Goal: Information Seeking & Learning: Get advice/opinions

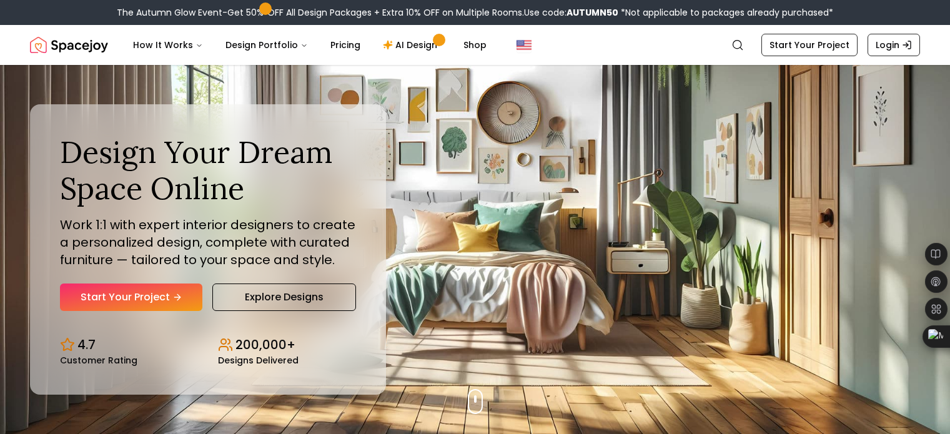
click at [300, 44] on icon "Main" at bounding box center [303, 45] width 7 height 7
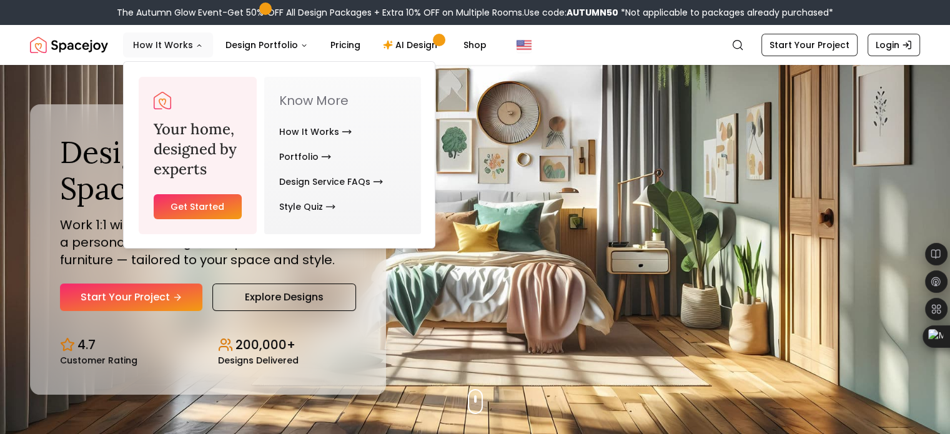
click at [194, 41] on button "How It Works" at bounding box center [168, 44] width 90 height 25
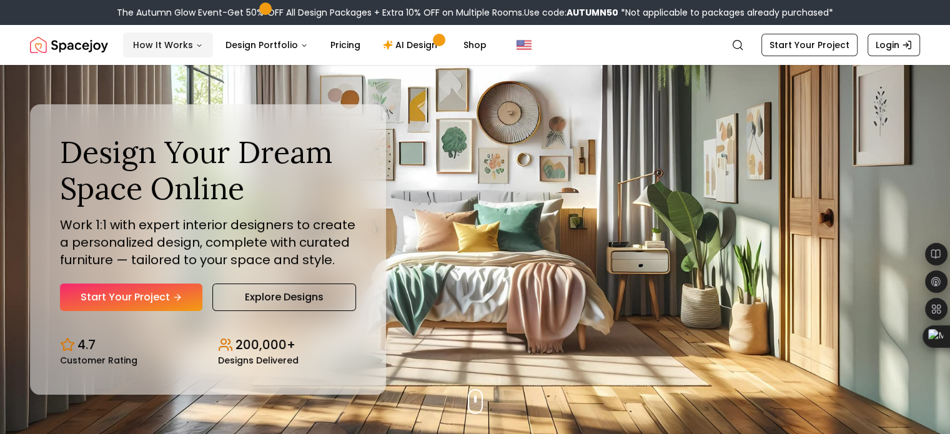
click at [194, 41] on button "How It Works" at bounding box center [168, 44] width 90 height 25
click at [744, 49] on icon "Global" at bounding box center [737, 45] width 12 height 12
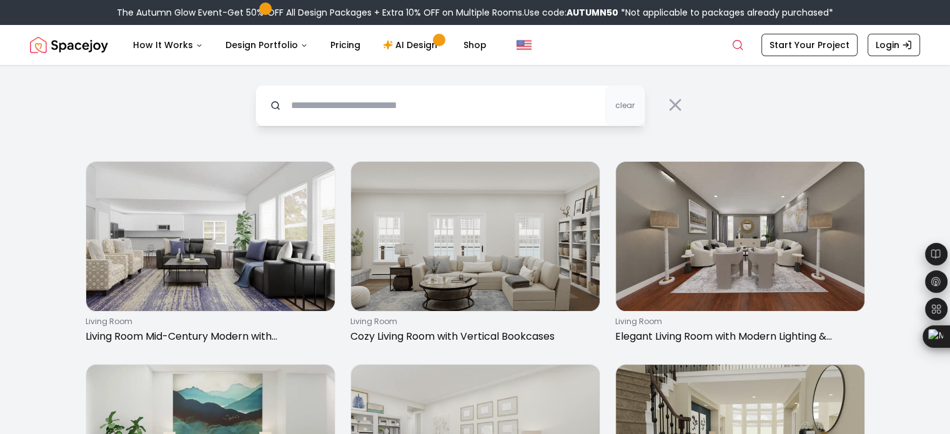
click at [462, 99] on input "text" at bounding box center [450, 105] width 390 height 41
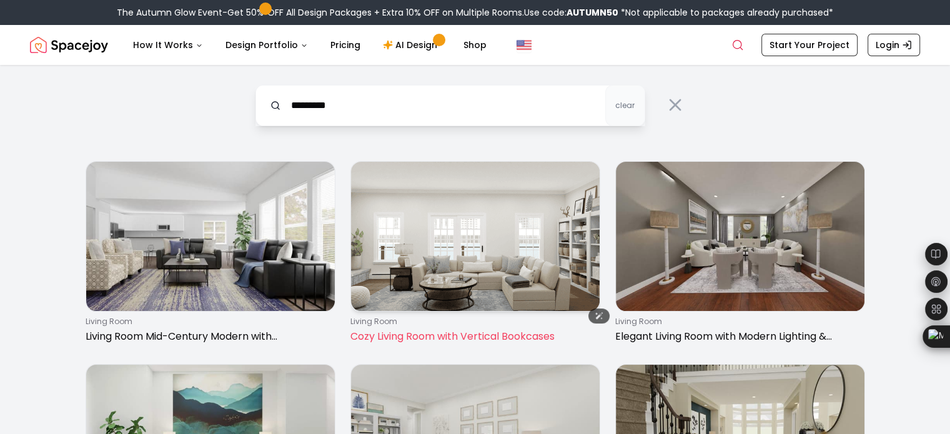
type input "*********"
click at [516, 284] on img at bounding box center [475, 236] width 249 height 149
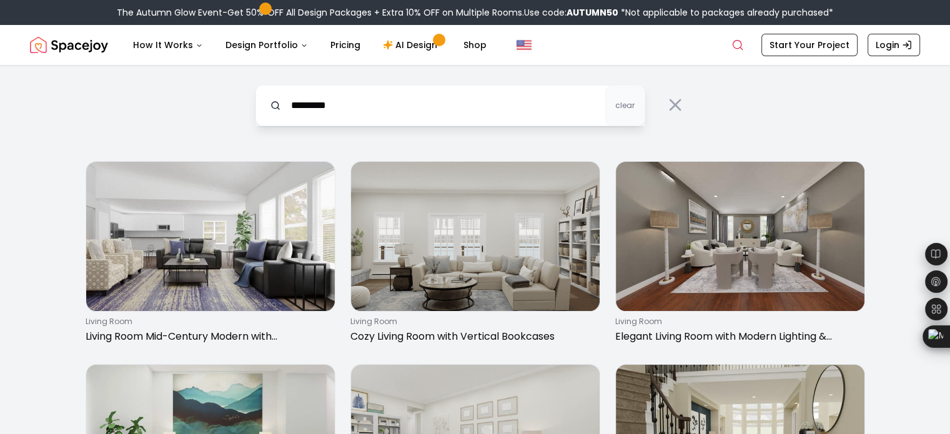
click at [57, 52] on img "Spacejoy" at bounding box center [69, 44] width 78 height 25
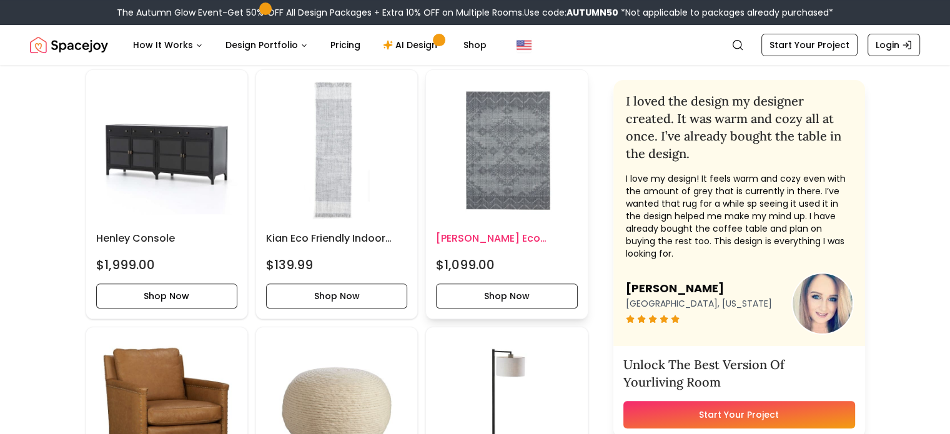
scroll to position [527, 0]
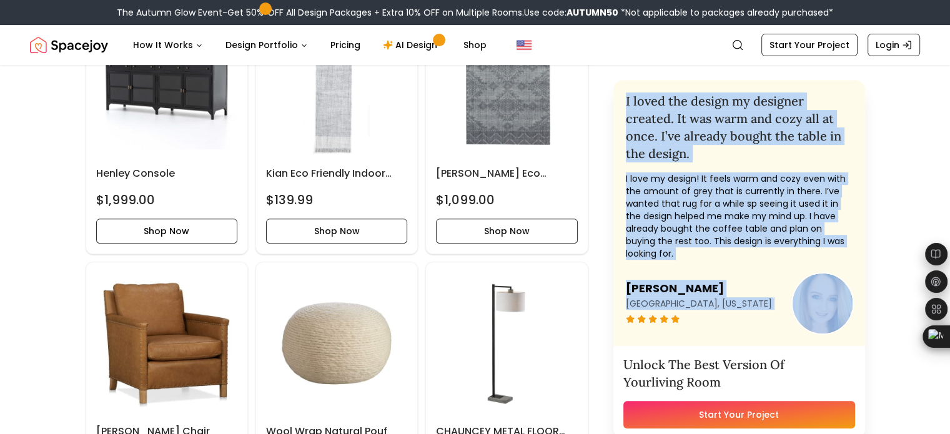
drag, startPoint x: 639, startPoint y: 99, endPoint x: 741, endPoint y: 282, distance: 208.9
click at [741, 282] on div "I loved the design my designer created. It was warm and cozy all at once. I’ve …" at bounding box center [739, 213] width 252 height 266
copy div "I loved the design my designer created. It was warm and cozy all at once. I’ve …"
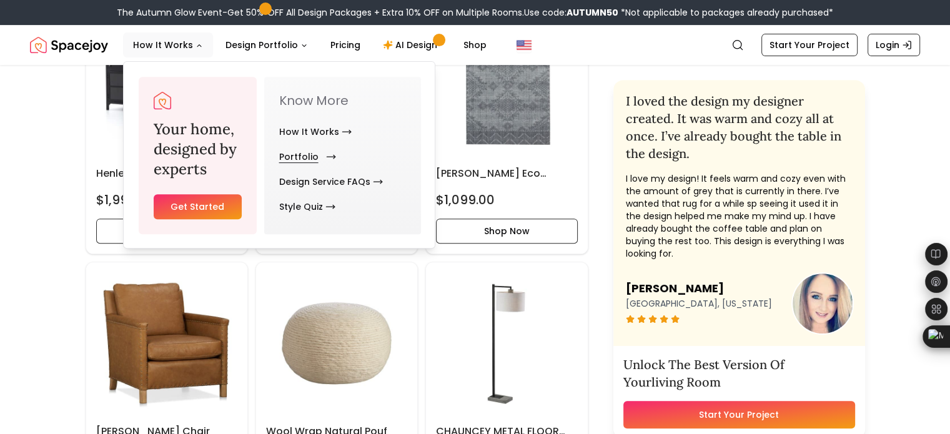
click at [300, 157] on link "Portfolio" at bounding box center [305, 156] width 52 height 25
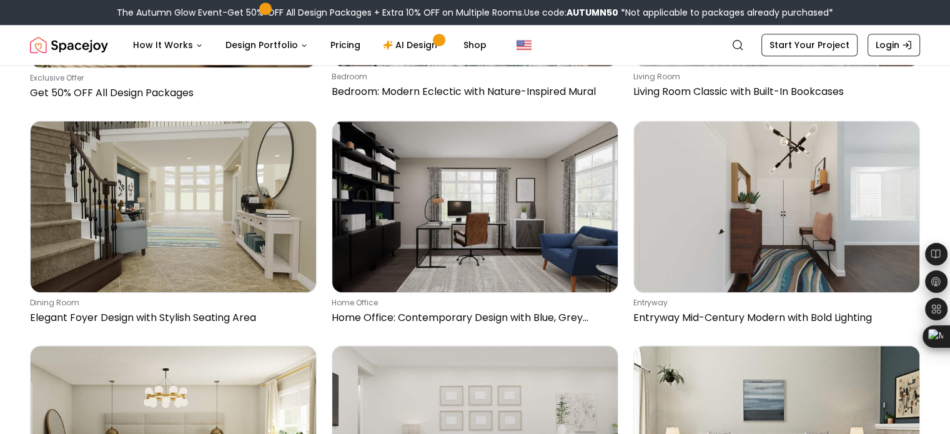
scroll to position [871, 0]
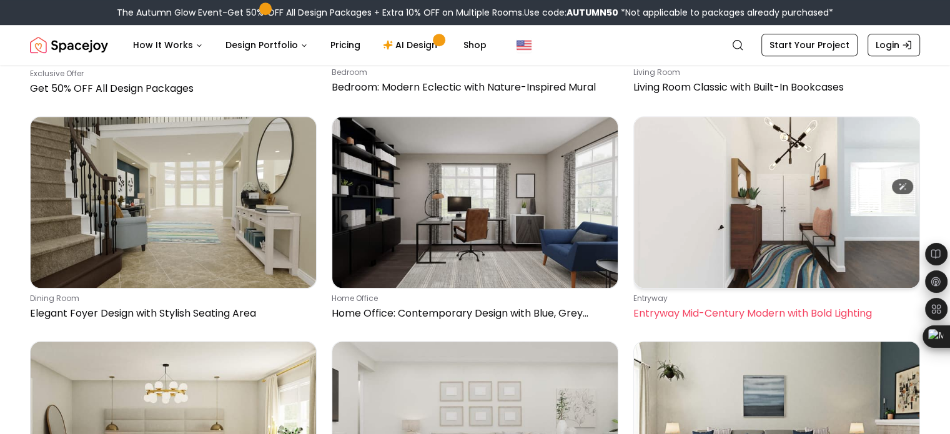
click at [673, 117] on img at bounding box center [776, 202] width 285 height 171
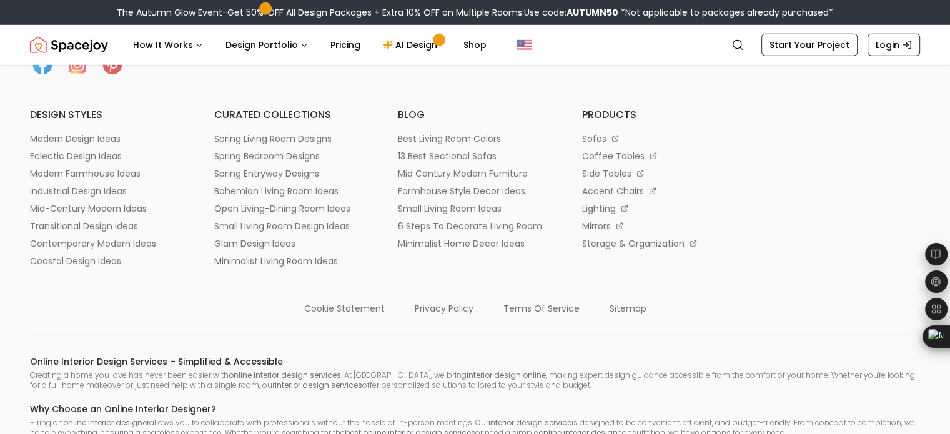
scroll to position [3740, 0]
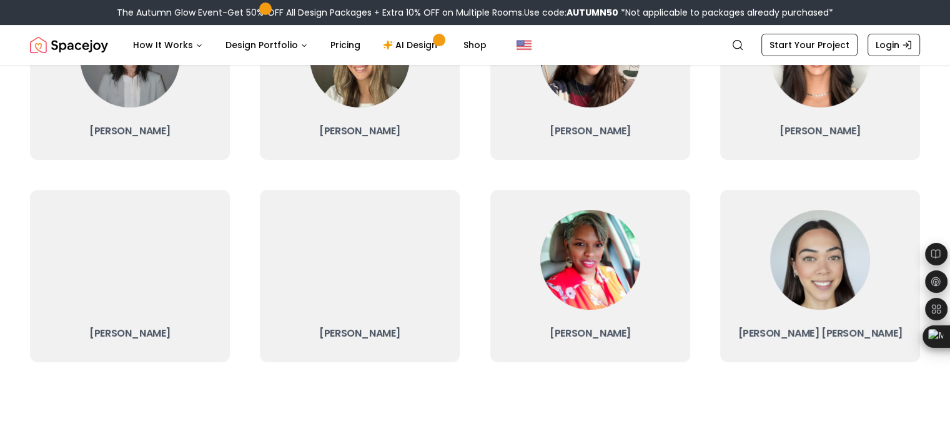
scroll to position [402, 0]
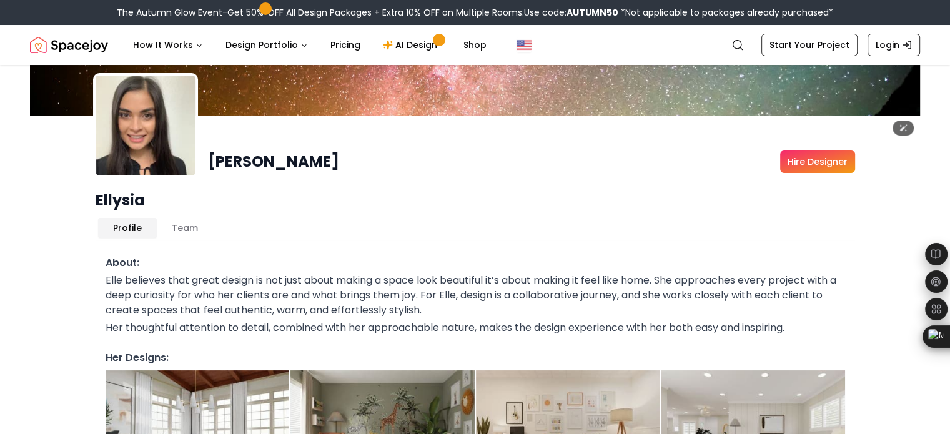
scroll to position [74, 0]
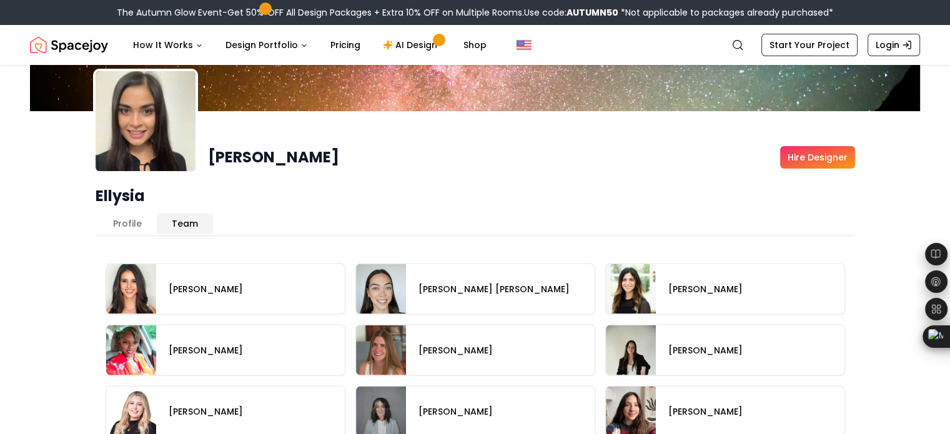
click at [185, 214] on button "Team" at bounding box center [185, 224] width 56 height 20
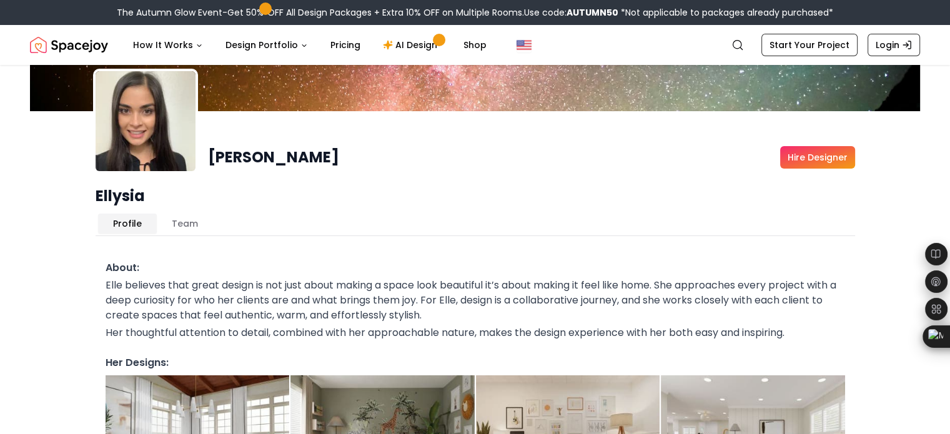
click at [130, 214] on button "Profile" at bounding box center [127, 224] width 59 height 20
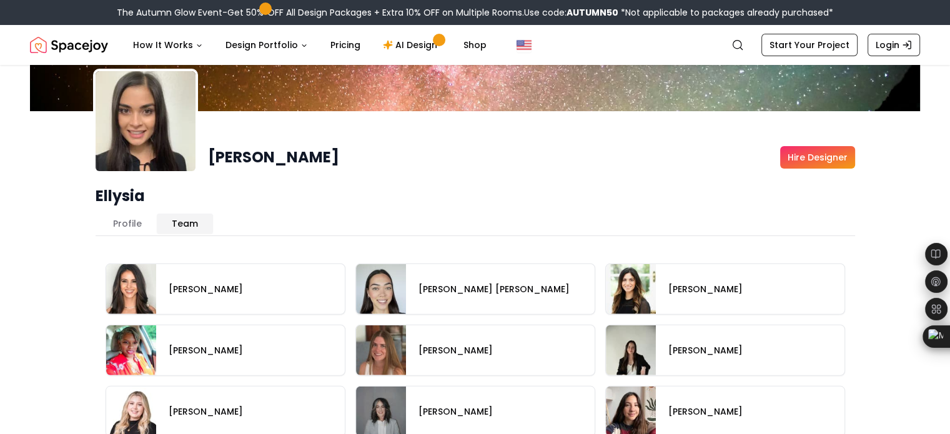
click at [192, 214] on button "Team" at bounding box center [185, 224] width 56 height 20
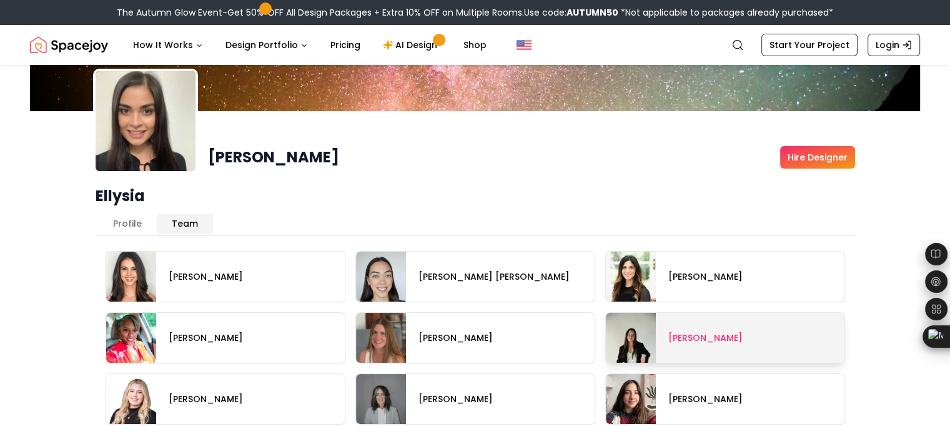
click at [693, 314] on span at bounding box center [725, 338] width 239 height 50
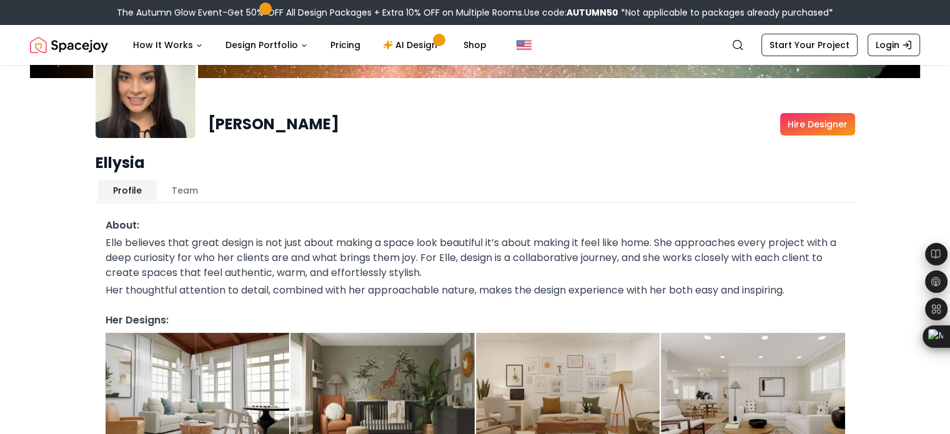
scroll to position [109, 0]
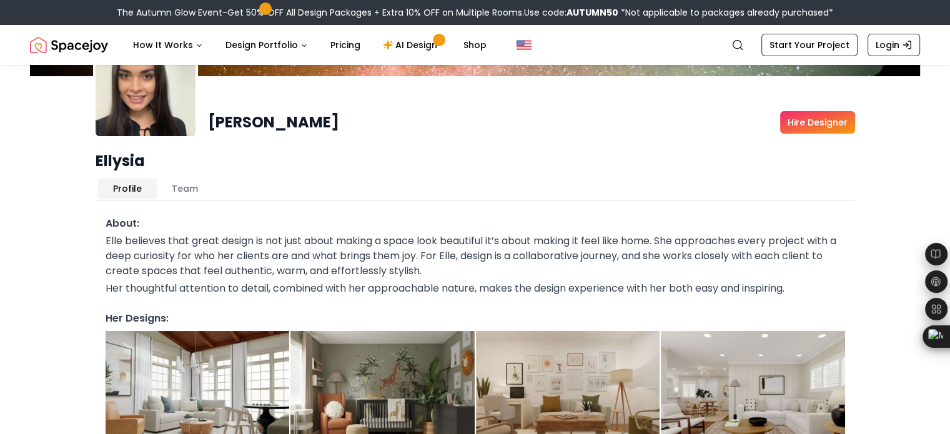
click at [183, 179] on button "Team" at bounding box center [185, 189] width 56 height 20
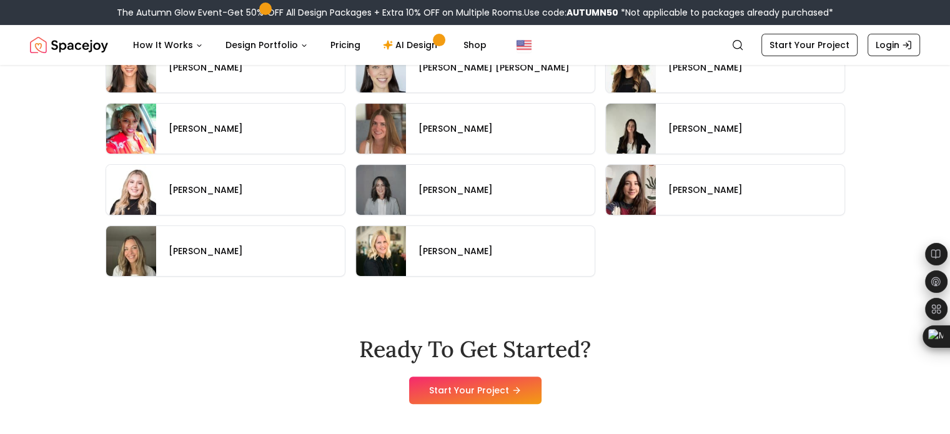
scroll to position [296, 0]
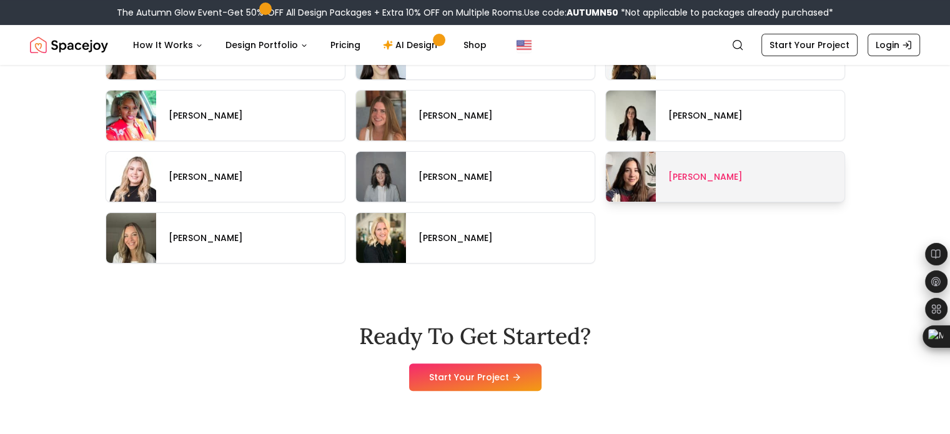
click at [687, 156] on span at bounding box center [725, 177] width 239 height 50
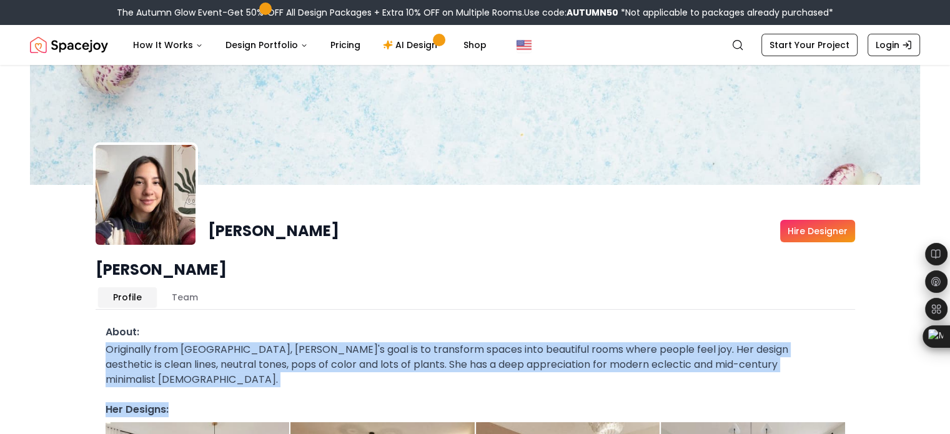
drag, startPoint x: 106, startPoint y: 323, endPoint x: 753, endPoint y: 347, distance: 647.5
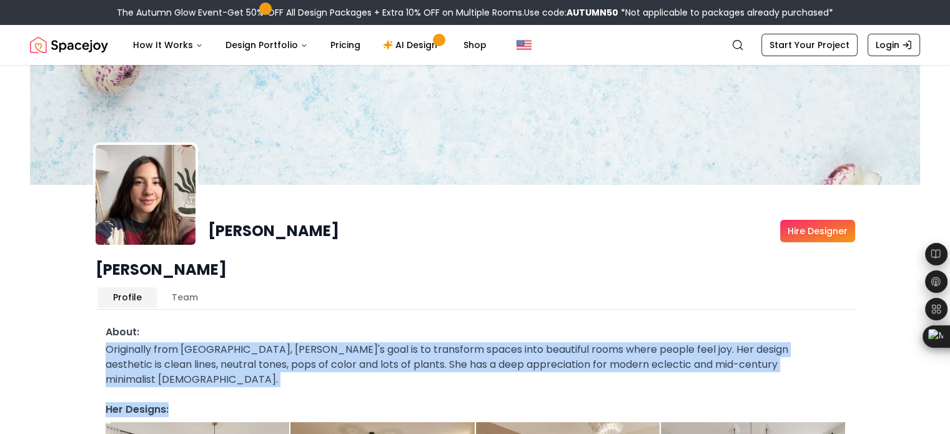
click at [115, 342] on div "Originally from Mexico, Maria's goal is to transform spaces into beautiful room…" at bounding box center [476, 364] width 740 height 45
click at [108, 342] on div "Originally from Mexico, Maria's goal is to transform spaces into beautiful room…" at bounding box center [476, 364] width 740 height 45
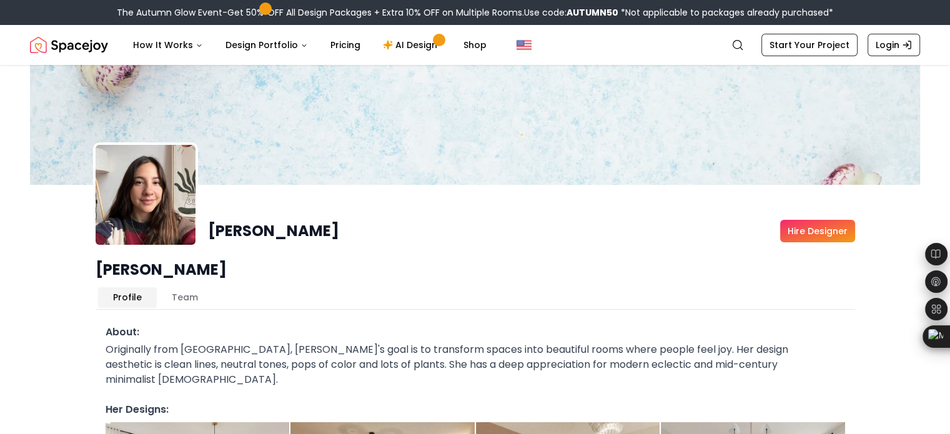
click at [108, 342] on div "Originally from Mexico, Maria's goal is to transform spaces into beautiful room…" at bounding box center [476, 364] width 740 height 45
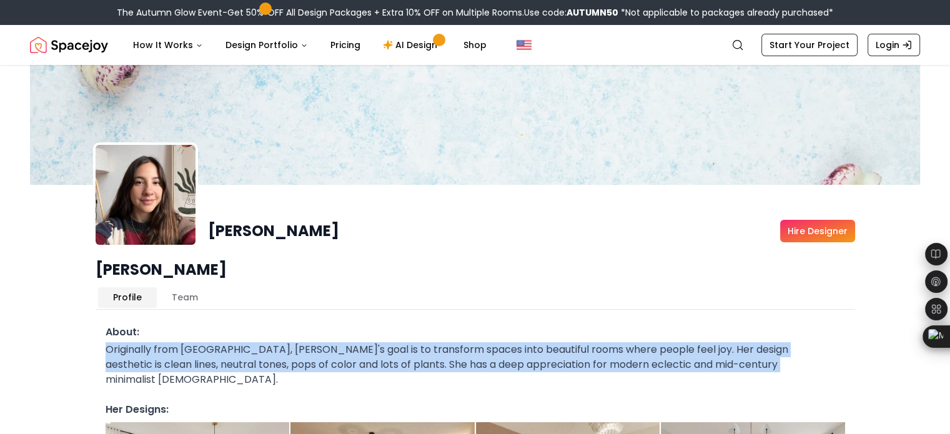
drag, startPoint x: 105, startPoint y: 320, endPoint x: 733, endPoint y: 337, distance: 628.6
click at [733, 342] on div "Originally from Mexico, Maria's goal is to transform spaces into beautiful room…" at bounding box center [476, 364] width 740 height 45
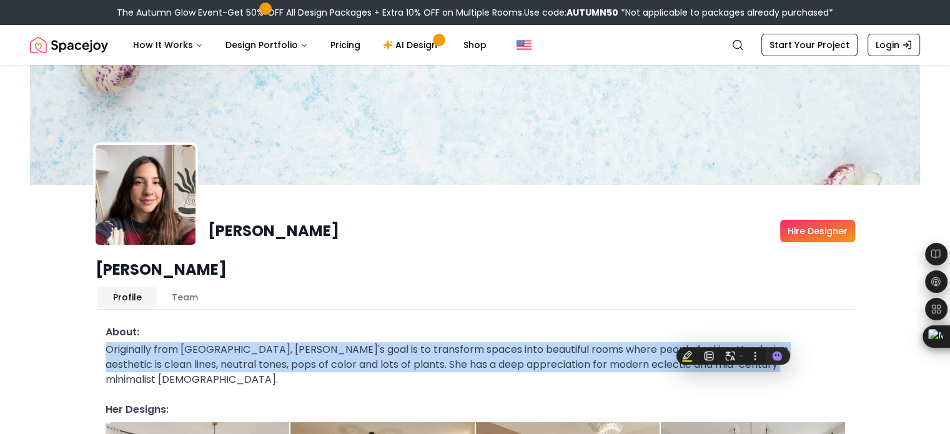
copy div "Originally from Mexico, Maria's goal is to transform spaces into beautiful room…"
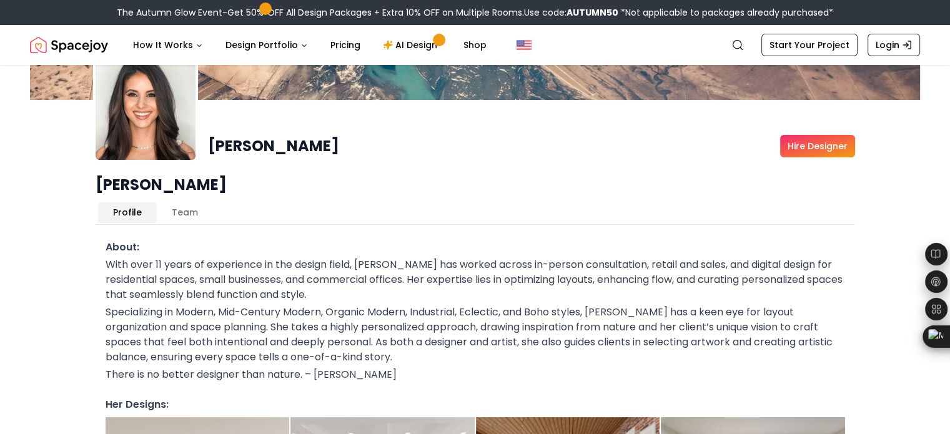
scroll to position [86, 0]
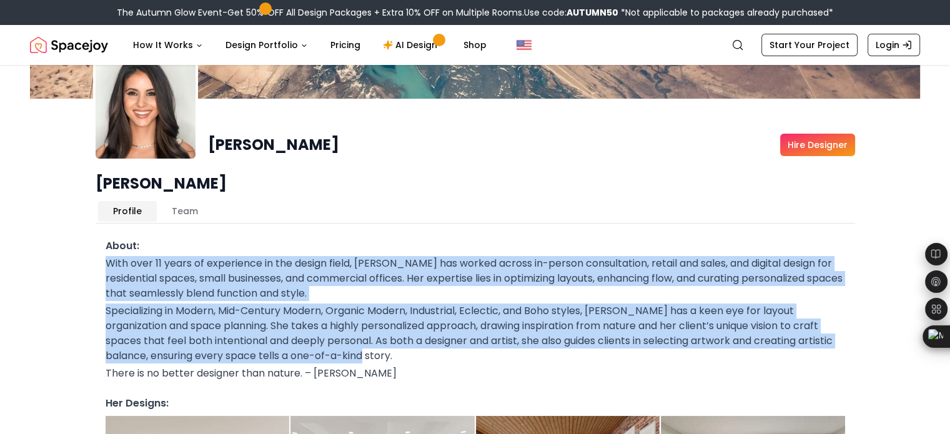
drag, startPoint x: 352, startPoint y: 325, endPoint x: 67, endPoint y: 229, distance: 300.6
click at [67, 229] on div "[PERSON_NAME] Hire Designer [PERSON_NAME] Profile Team About: With over 11 year…" at bounding box center [475, 392] width 890 height 826
copy div "With over 11 years of experience in the design field, [PERSON_NAME] has worked …"
